Goal: Check status

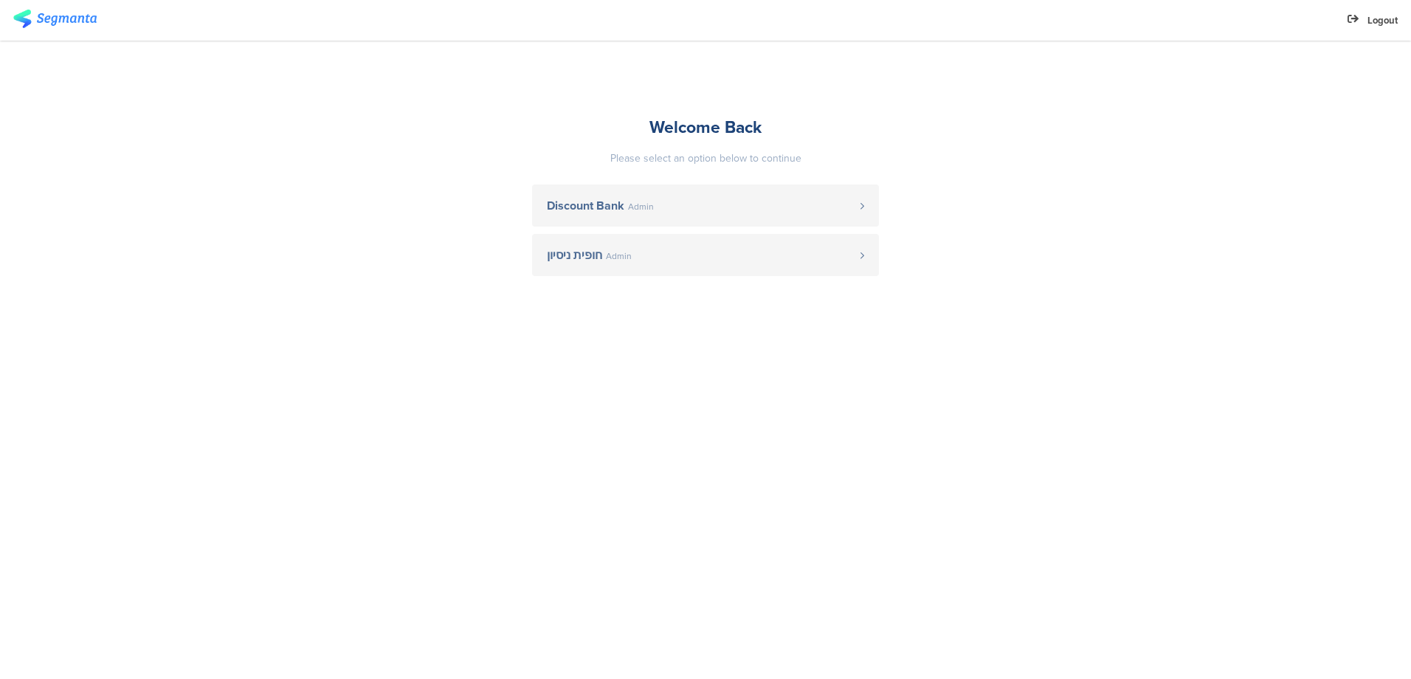
click at [558, 208] on span "Discount Bank" at bounding box center [585, 206] width 77 height 12
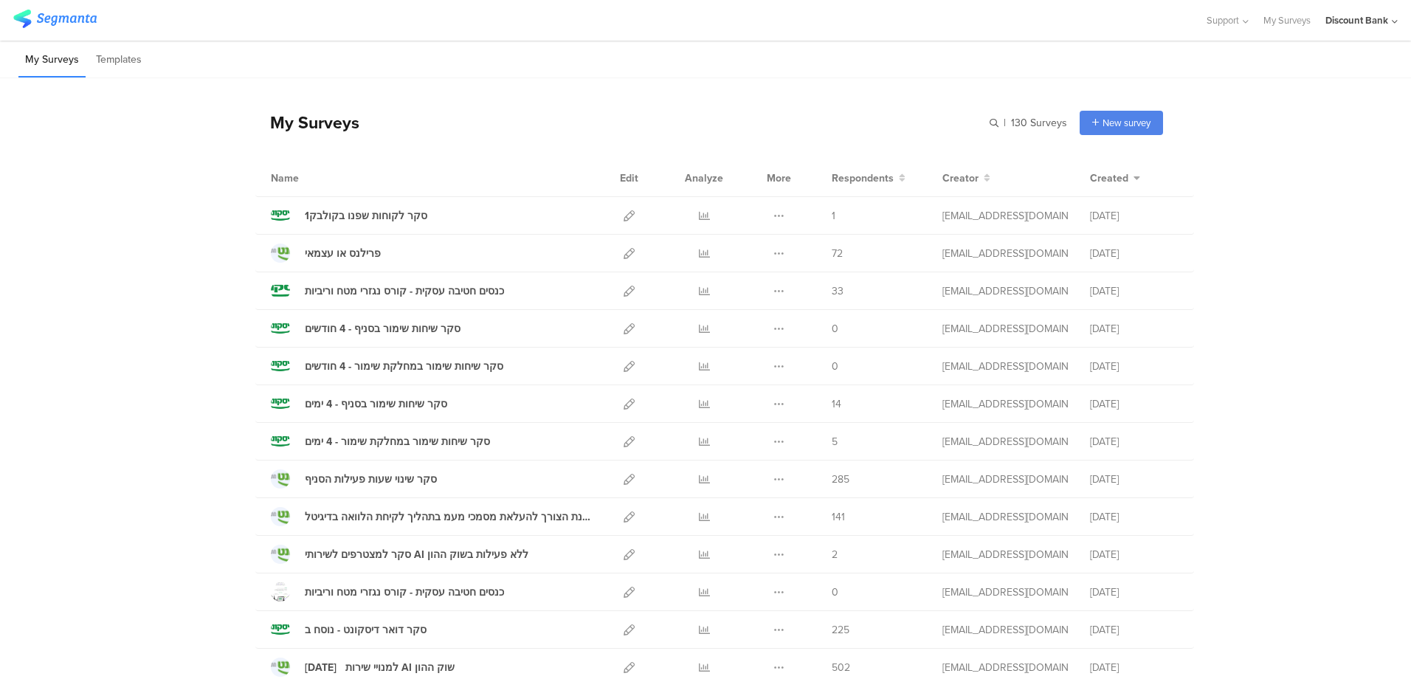
click at [699, 253] on icon at bounding box center [704, 253] width 11 height 11
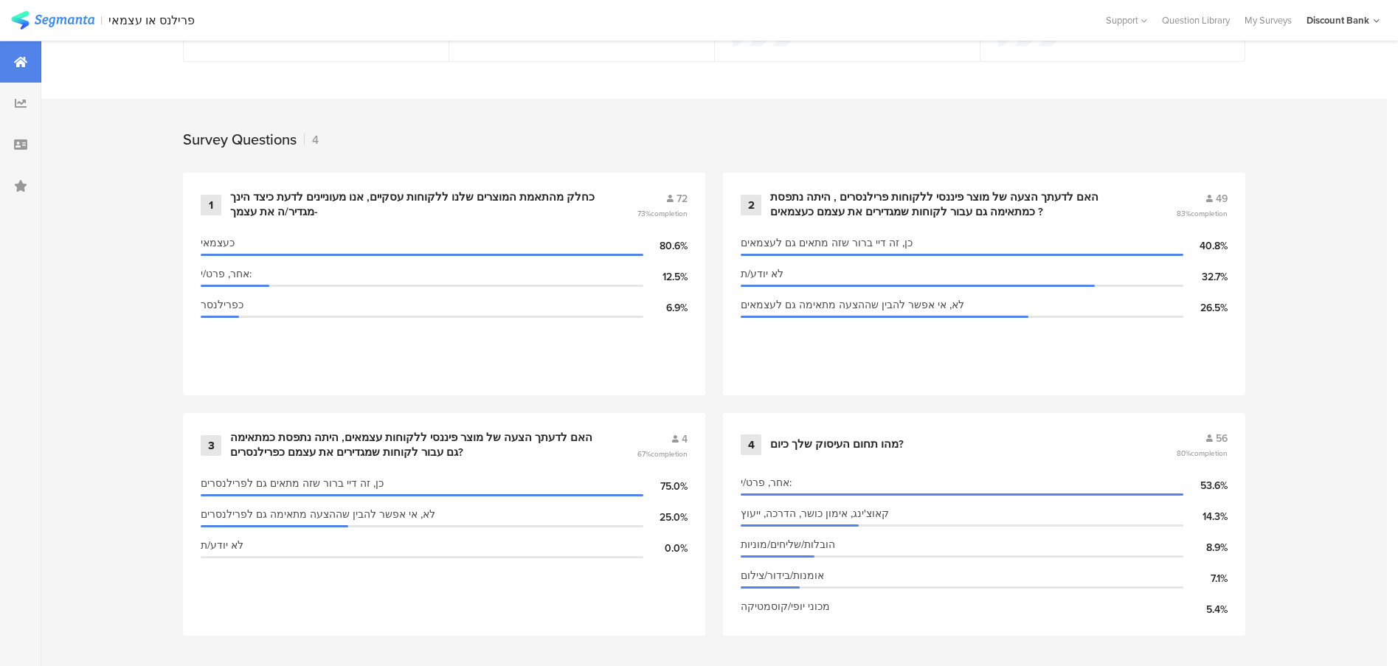
scroll to position [539, 1]
